Goal: Task Accomplishment & Management: Manage account settings

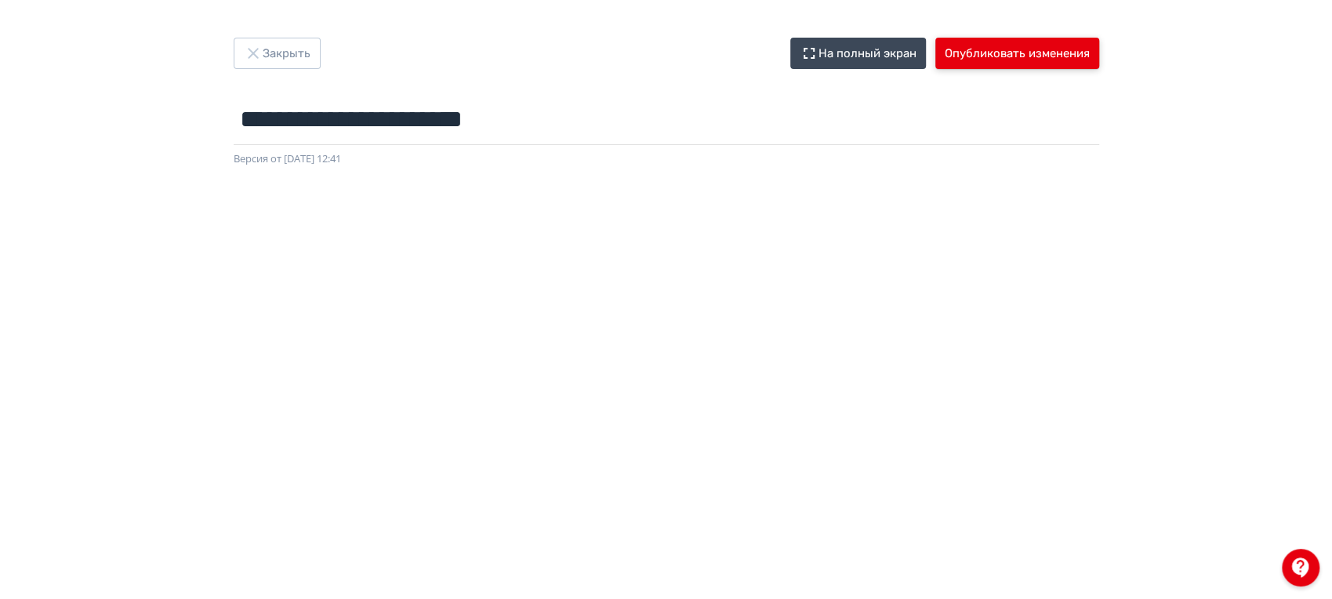
click at [1042, 58] on button "Опубликовать изменения" at bounding box center [1018, 53] width 164 height 31
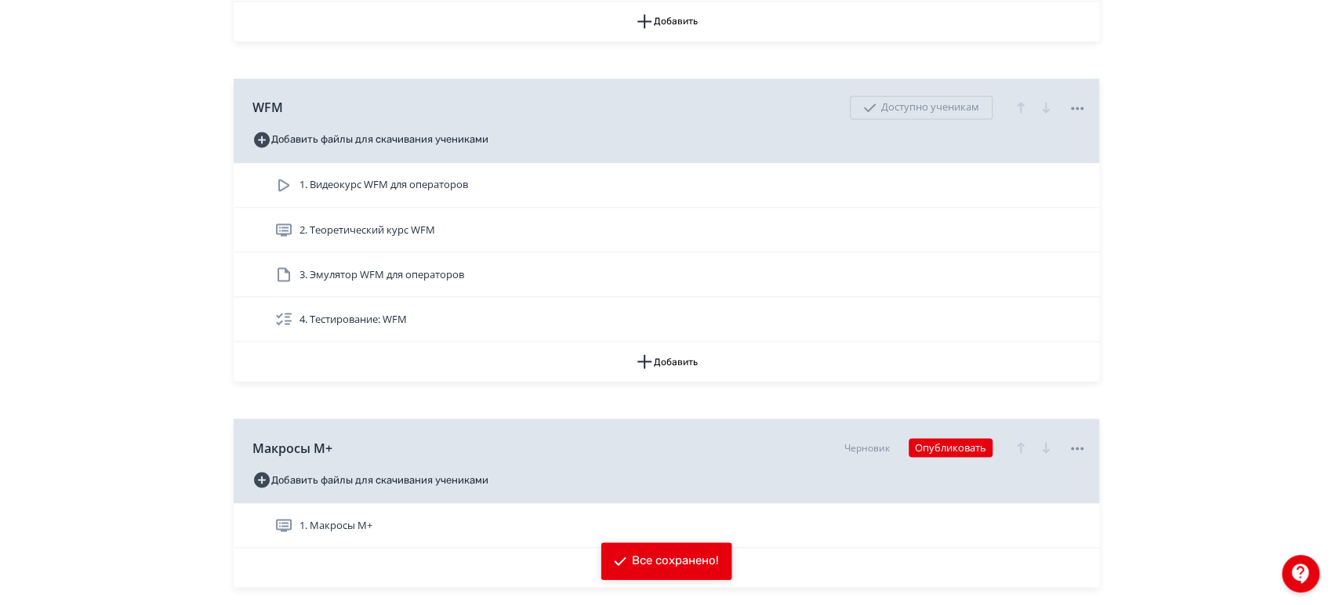
scroll to position [9846, 0]
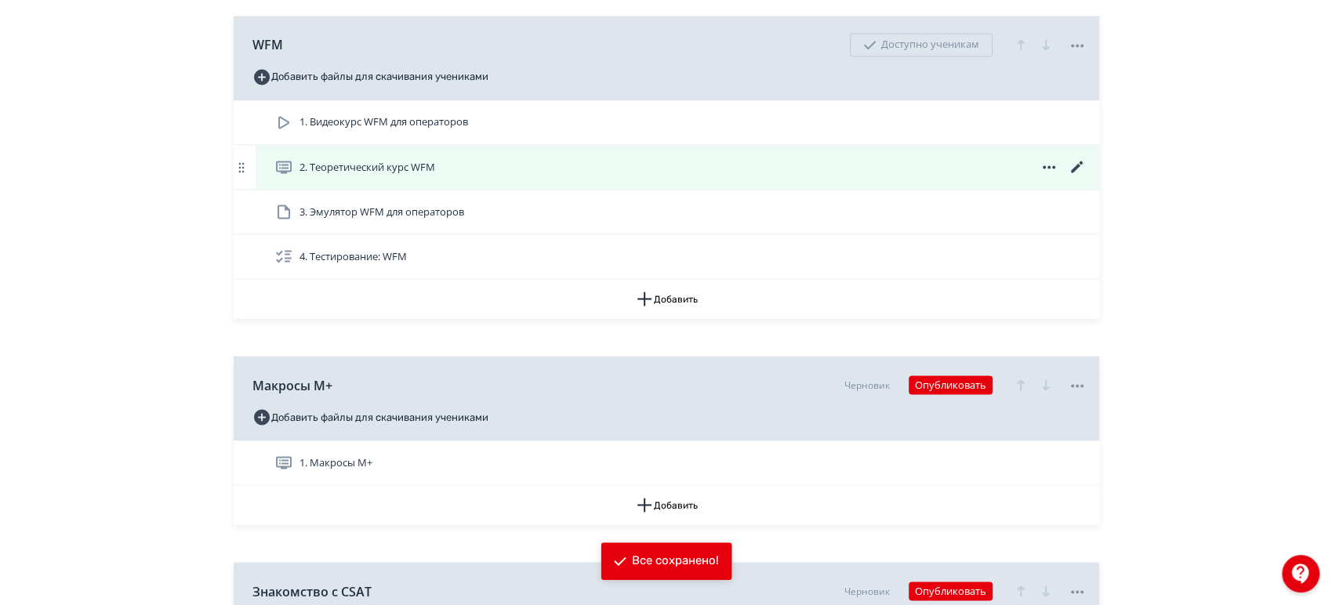
click at [1074, 158] on icon at bounding box center [1077, 167] width 19 height 19
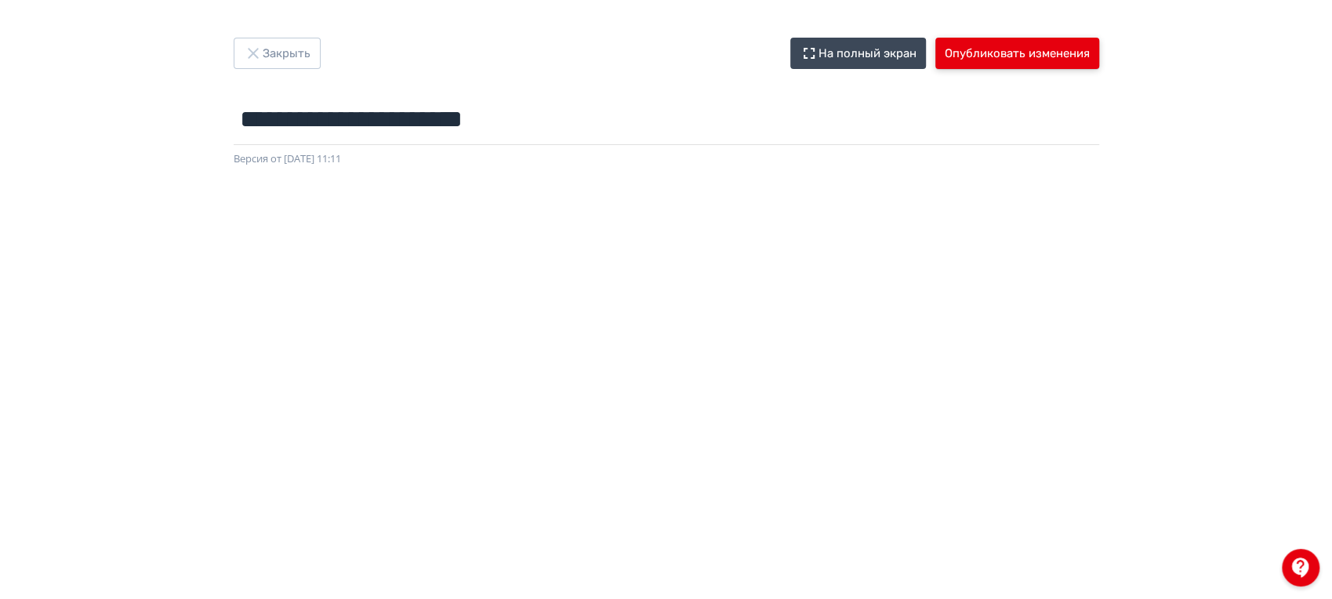
click at [1045, 62] on button "Опубликовать изменения" at bounding box center [1018, 53] width 164 height 31
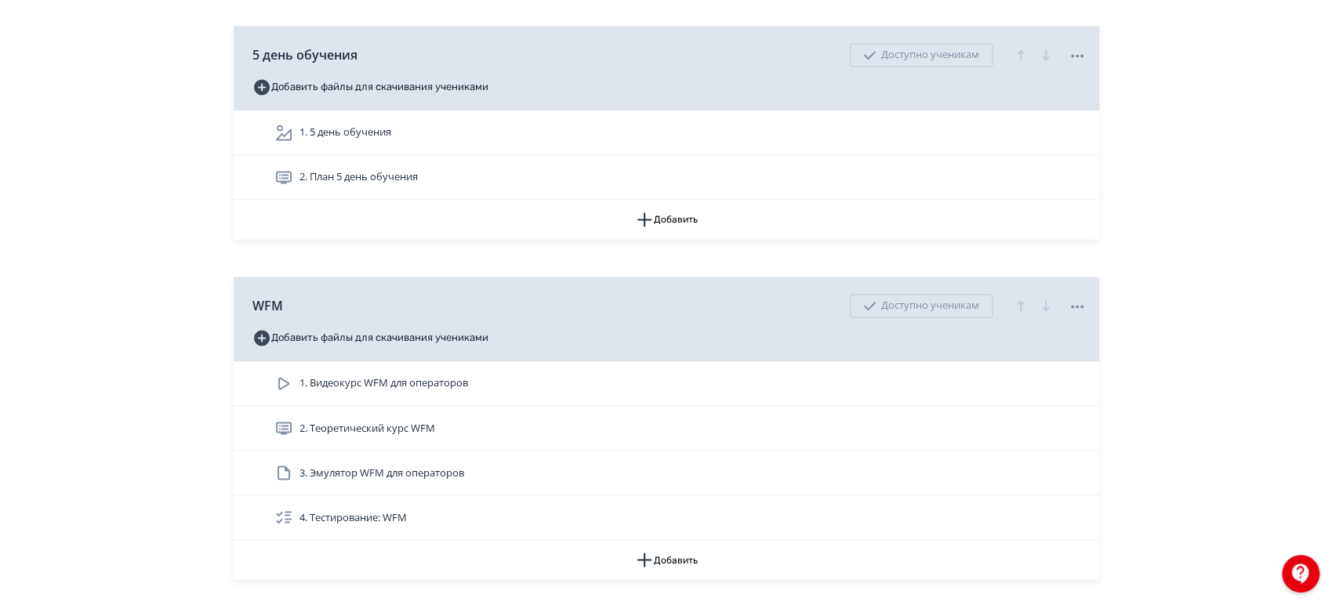
scroll to position [9672, 0]
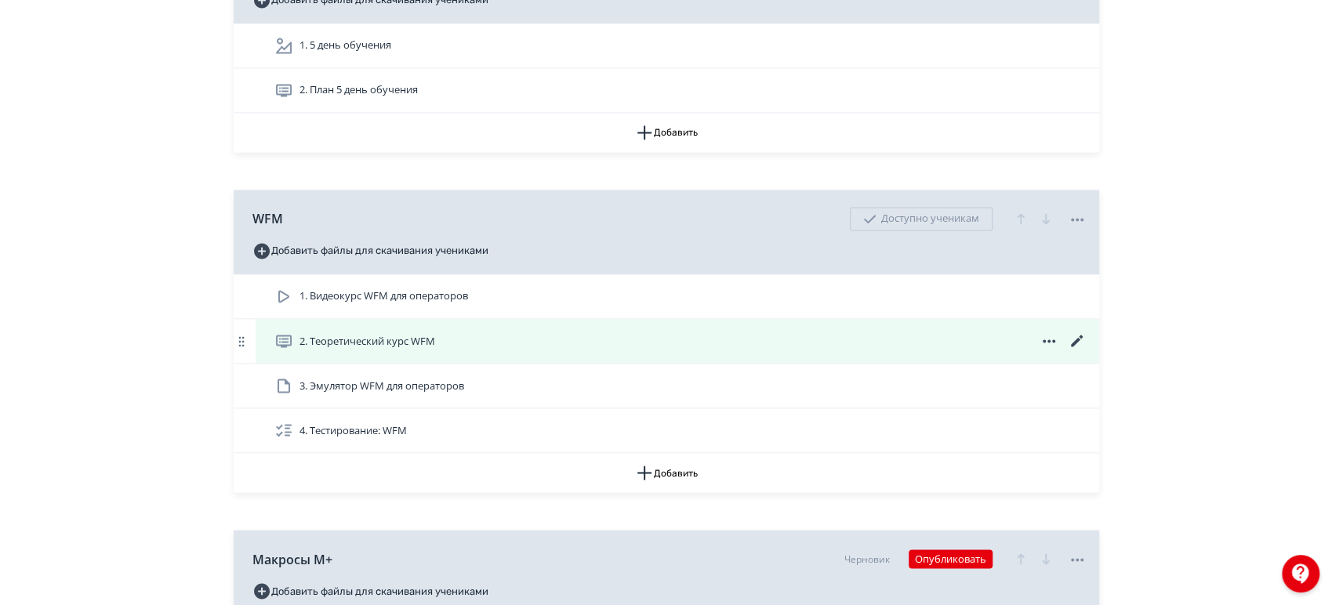
click at [1082, 332] on icon at bounding box center [1077, 341] width 19 height 19
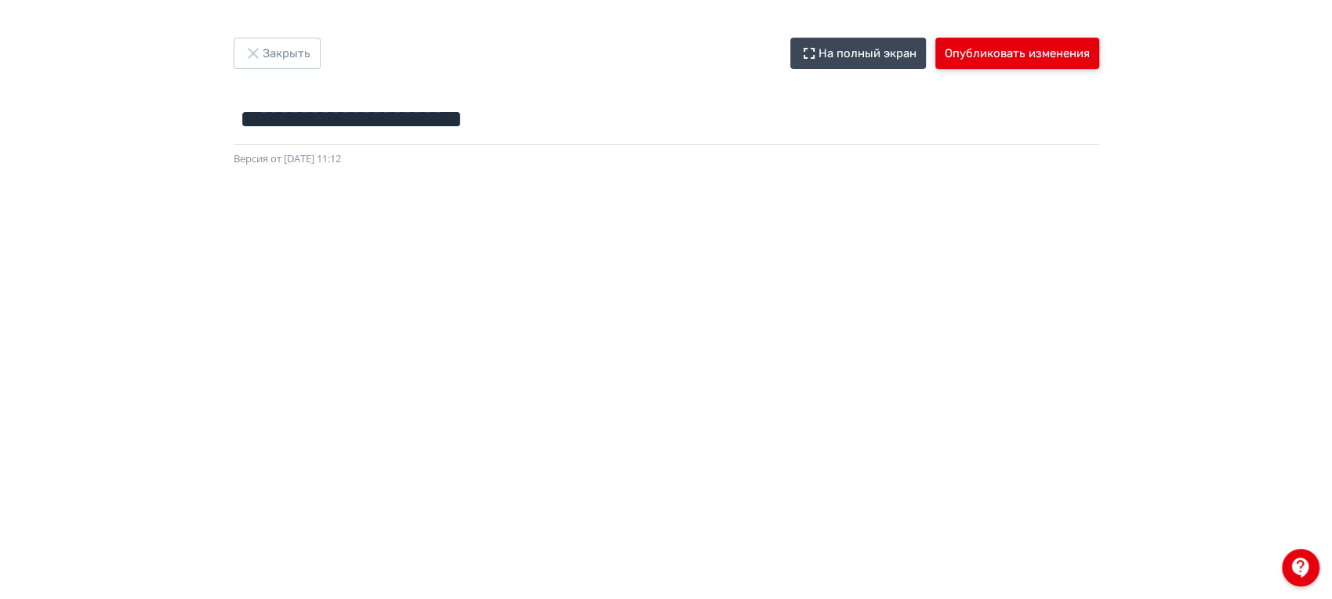
click at [1023, 38] on button "Опубликовать изменения" at bounding box center [1018, 53] width 164 height 31
